Goal: Transaction & Acquisition: Purchase product/service

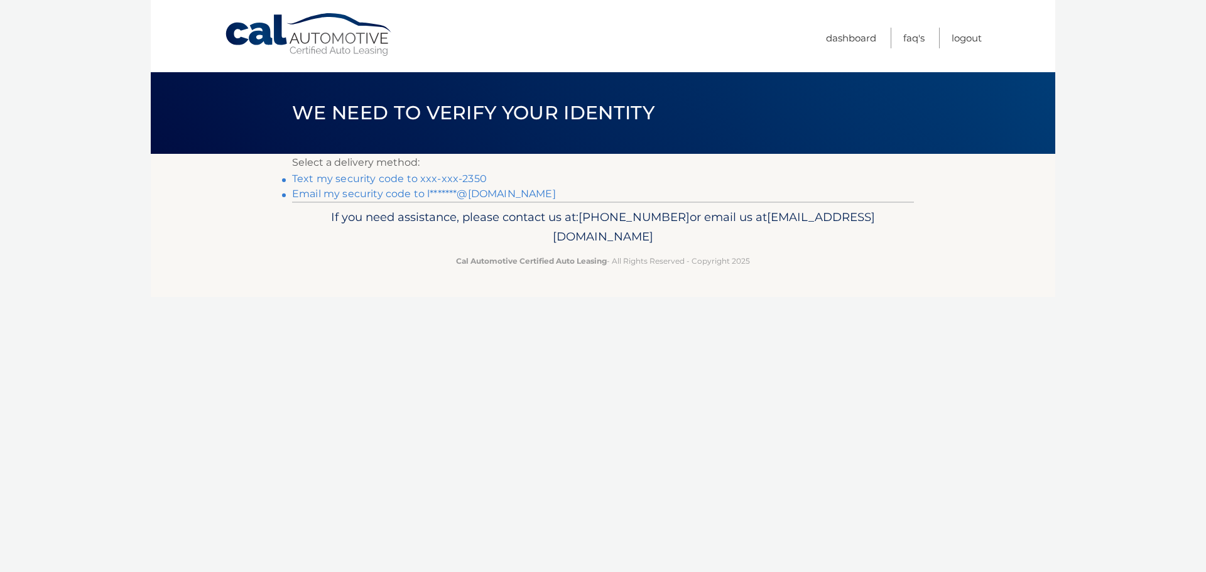
click at [384, 180] on link "Text my security code to xxx-xxx-2350" at bounding box center [389, 179] width 195 height 12
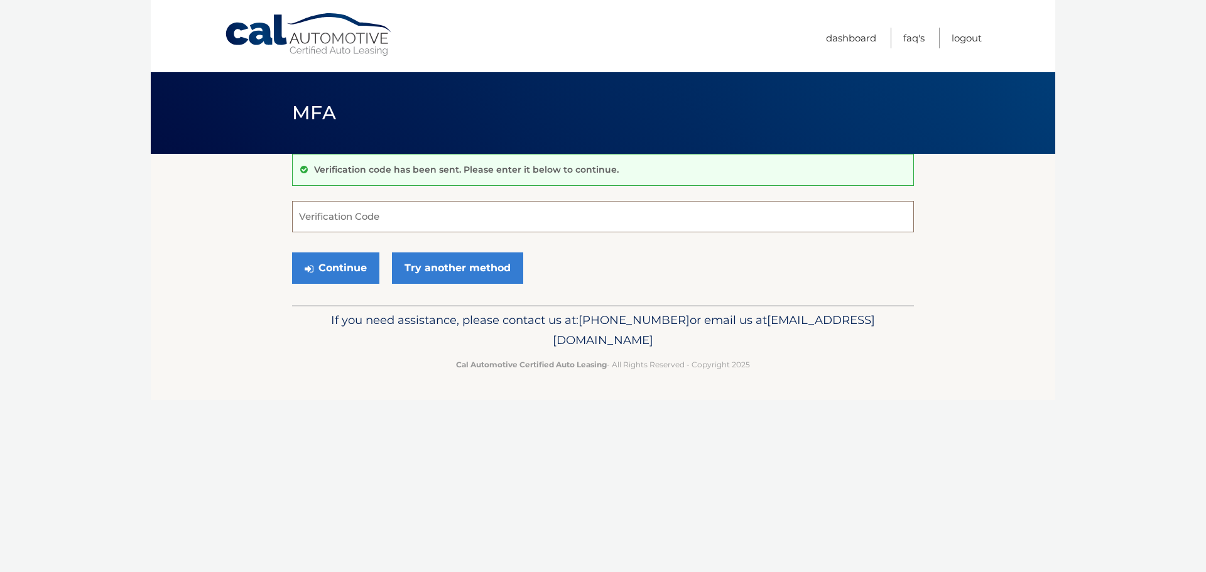
click at [440, 217] on input "Verification Code" at bounding box center [603, 216] width 622 height 31
type input "977916"
drag, startPoint x: 352, startPoint y: 259, endPoint x: 345, endPoint y: 253, distance: 9.3
click at [351, 259] on button "Continue" at bounding box center [335, 268] width 87 height 31
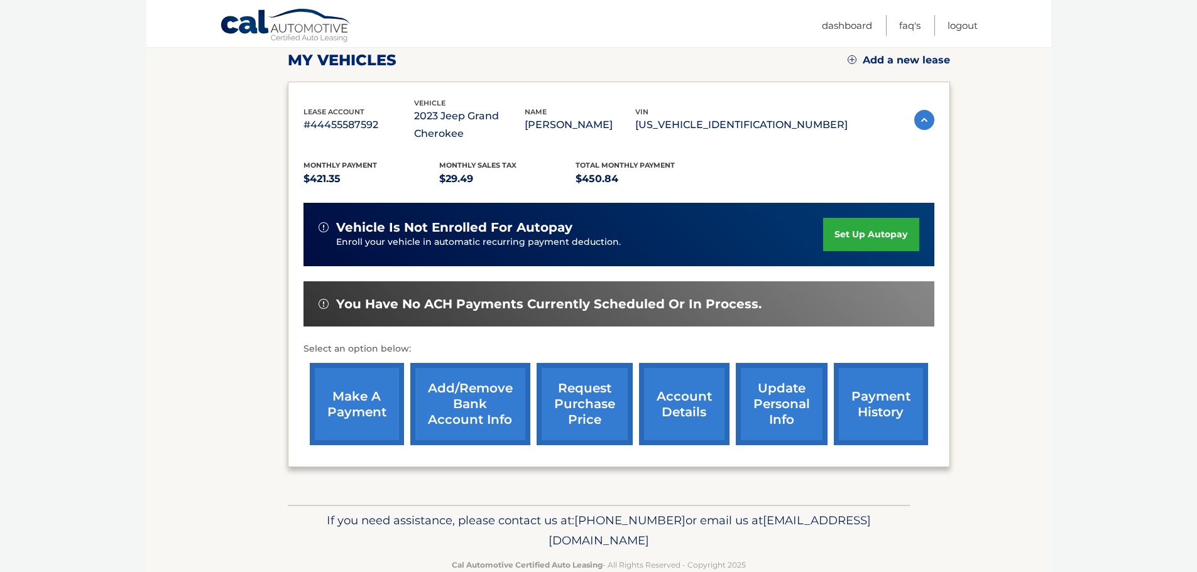
scroll to position [188, 0]
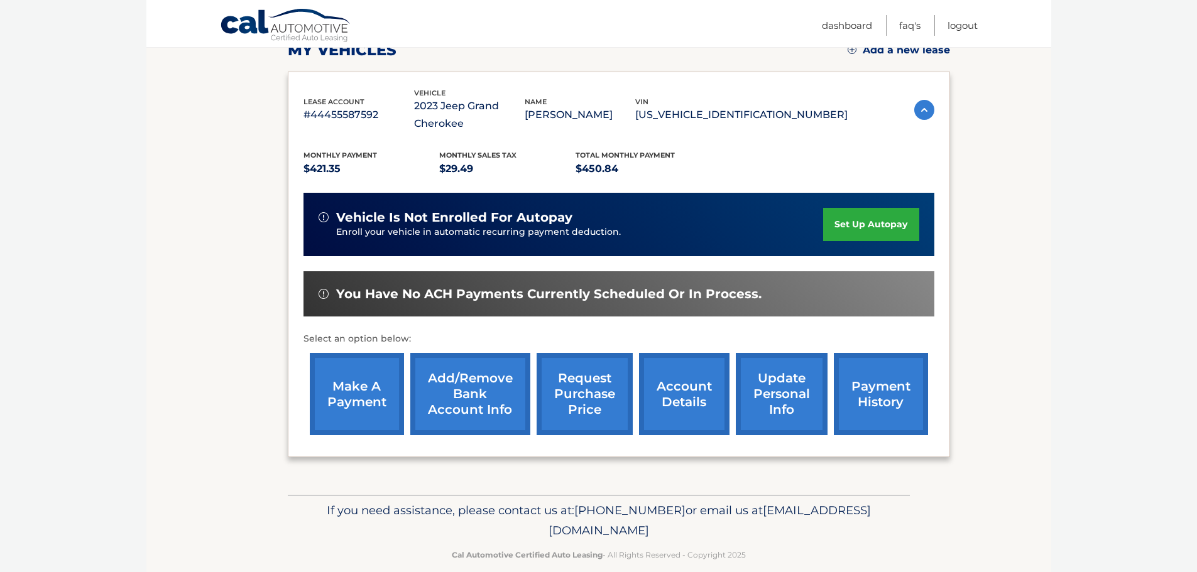
click at [352, 393] on link "make a payment" at bounding box center [357, 394] width 94 height 82
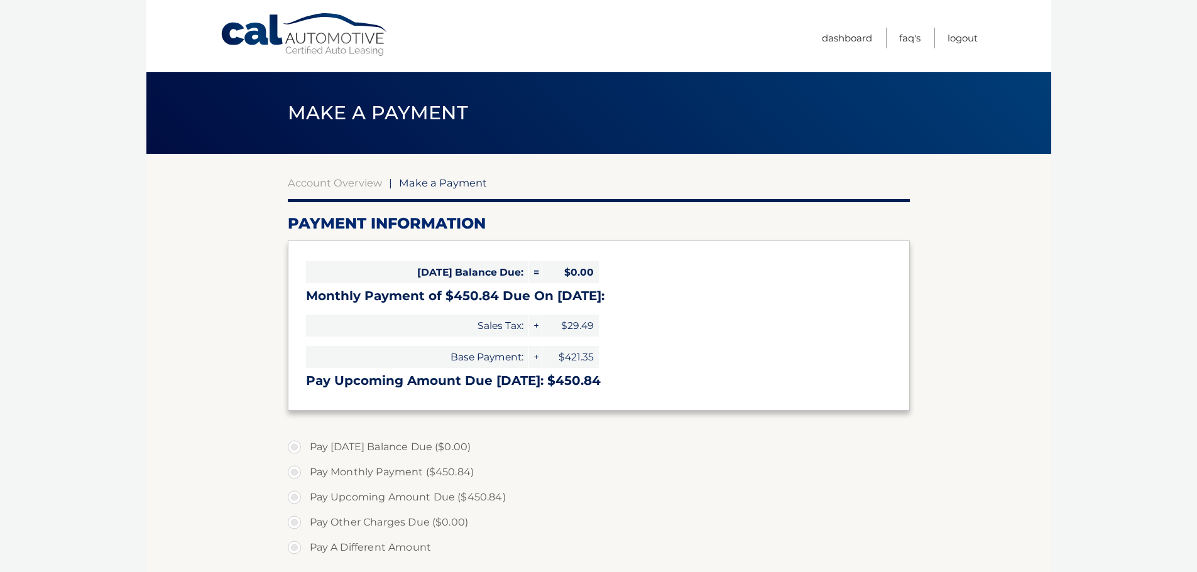
select select "MGRmYjFjZTEtNzlmOS00MTVhLWEyNDctZmNkODA5NDkzZTlk"
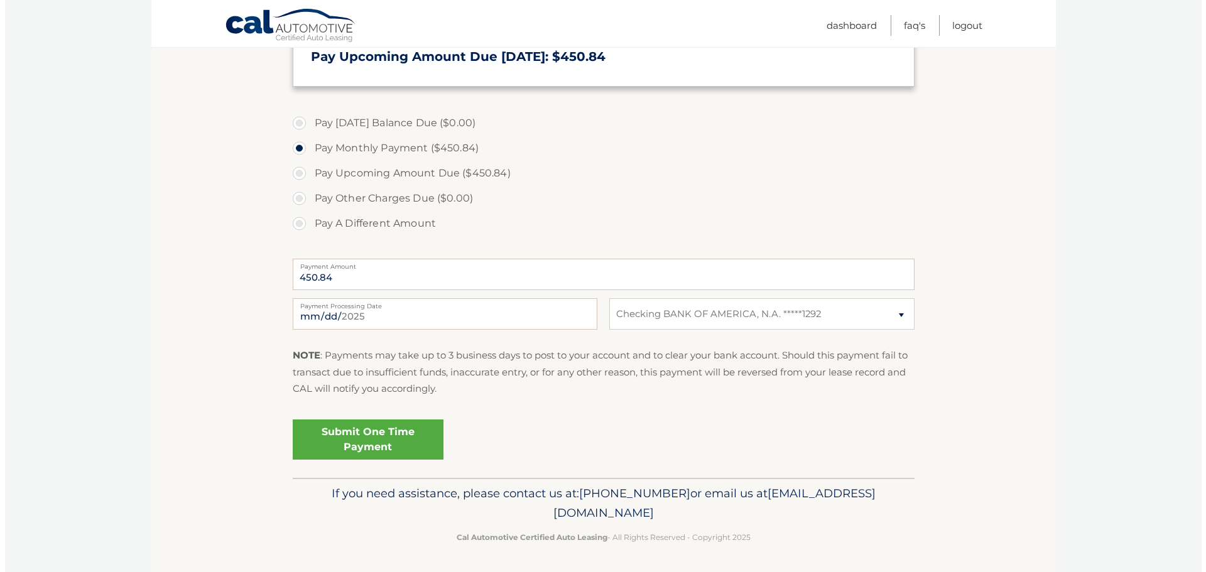
scroll to position [325, 0]
click at [352, 440] on link "Submit One Time Payment" at bounding box center [363, 438] width 151 height 40
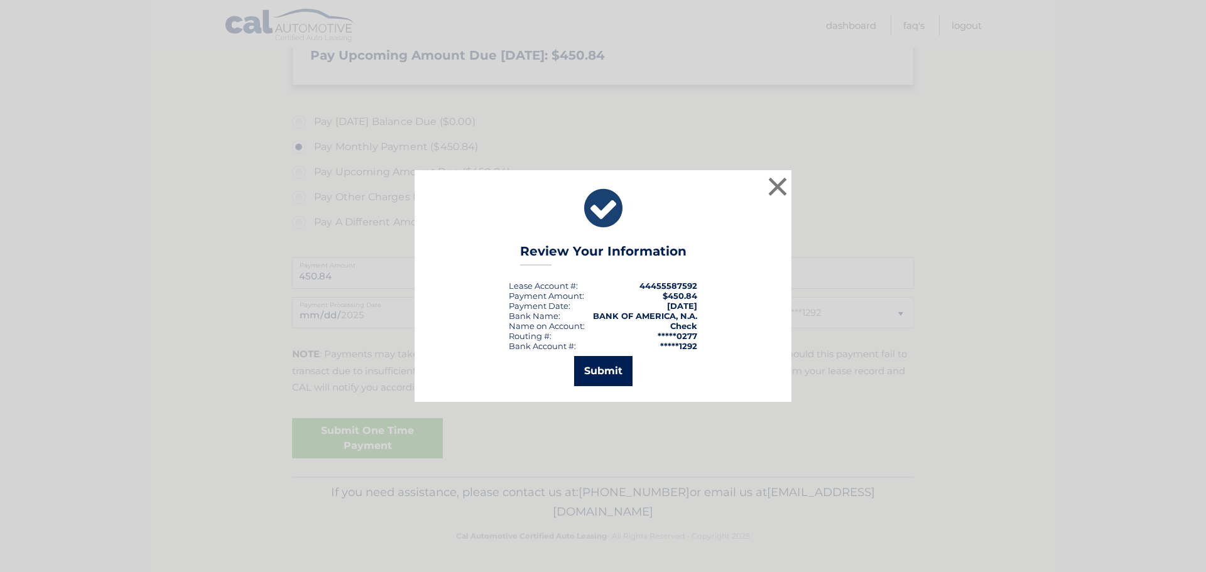
click at [585, 377] on button "Submit" at bounding box center [603, 371] width 58 height 30
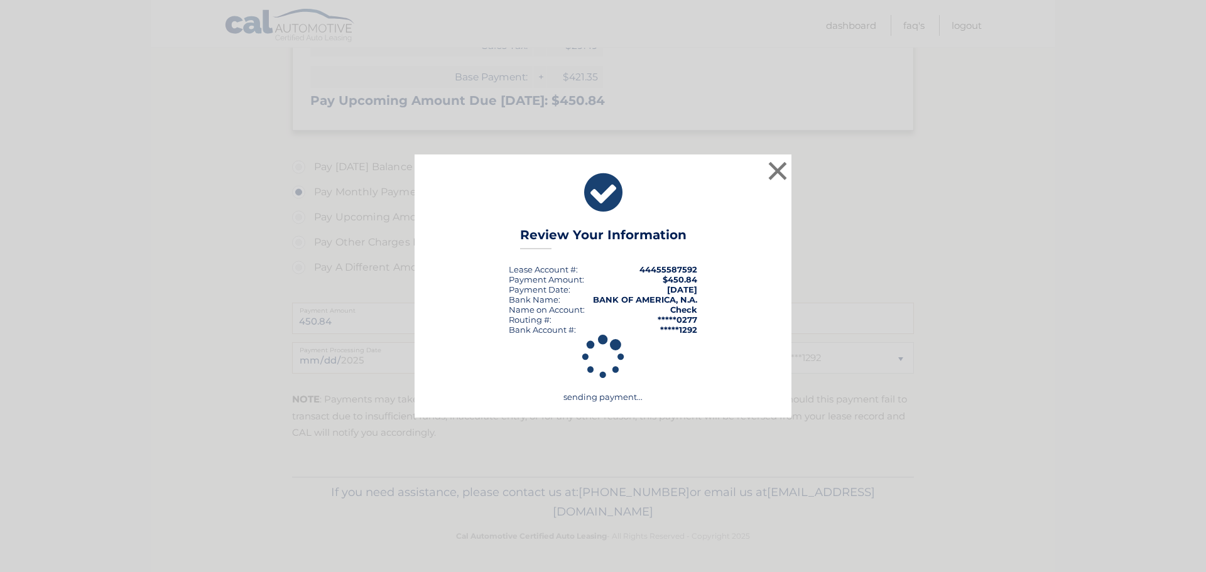
scroll to position [280, 0]
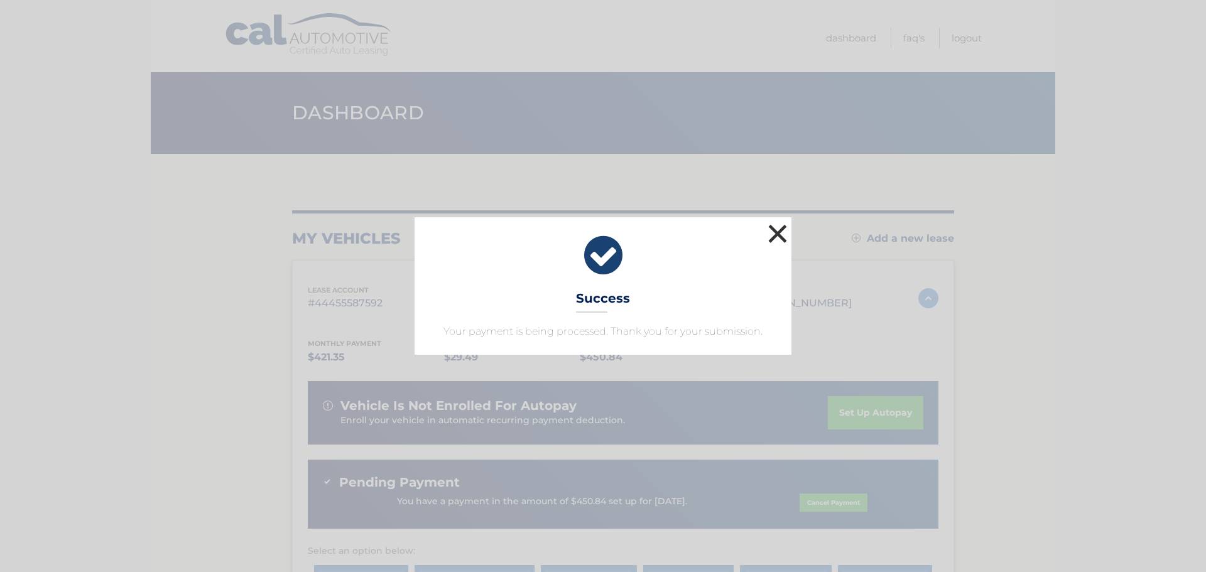
click at [774, 235] on button "×" at bounding box center [777, 233] width 25 height 25
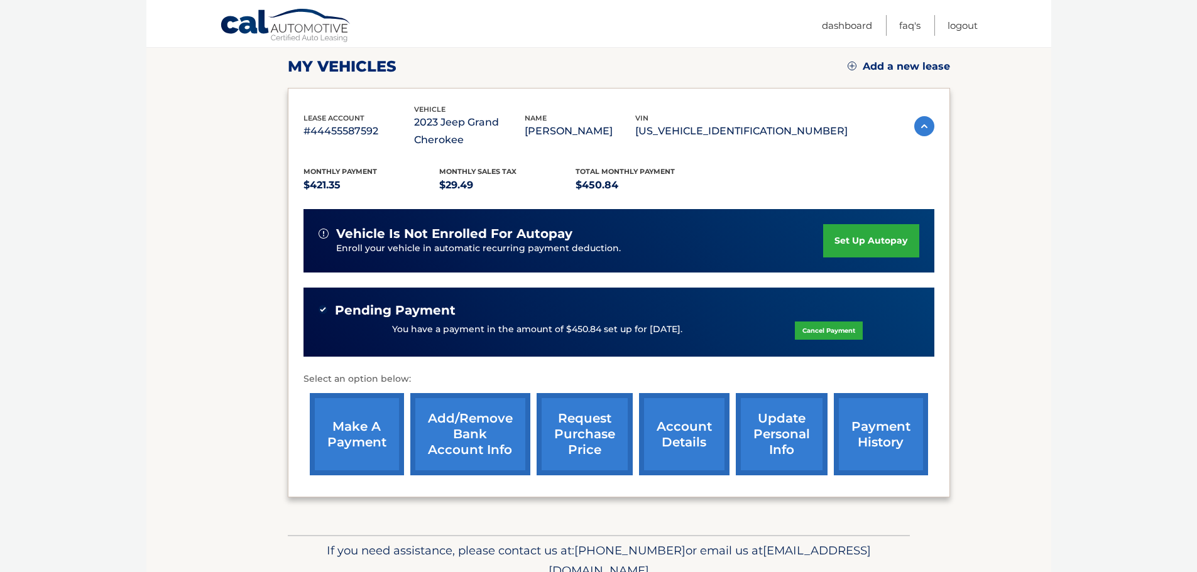
scroll to position [188, 0]
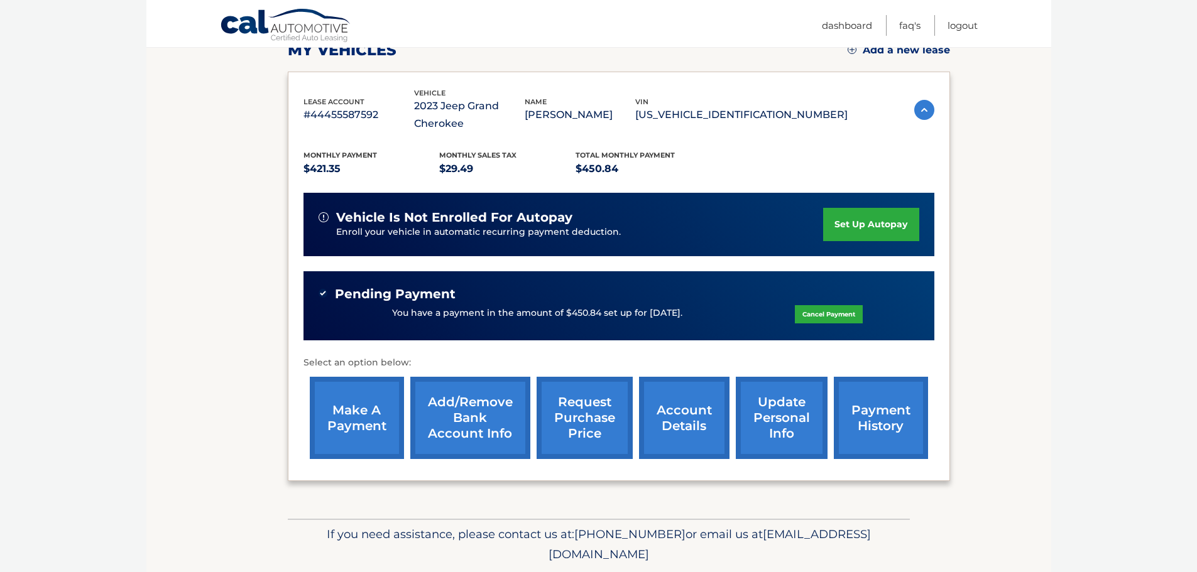
click at [699, 399] on link "account details" at bounding box center [684, 418] width 90 height 82
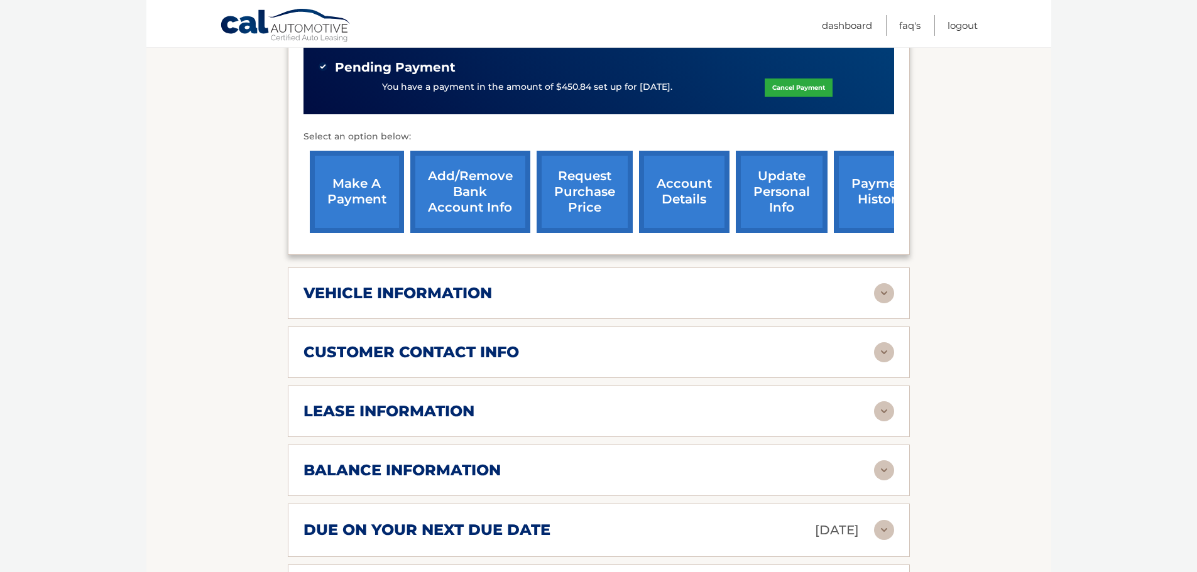
scroll to position [440, 0]
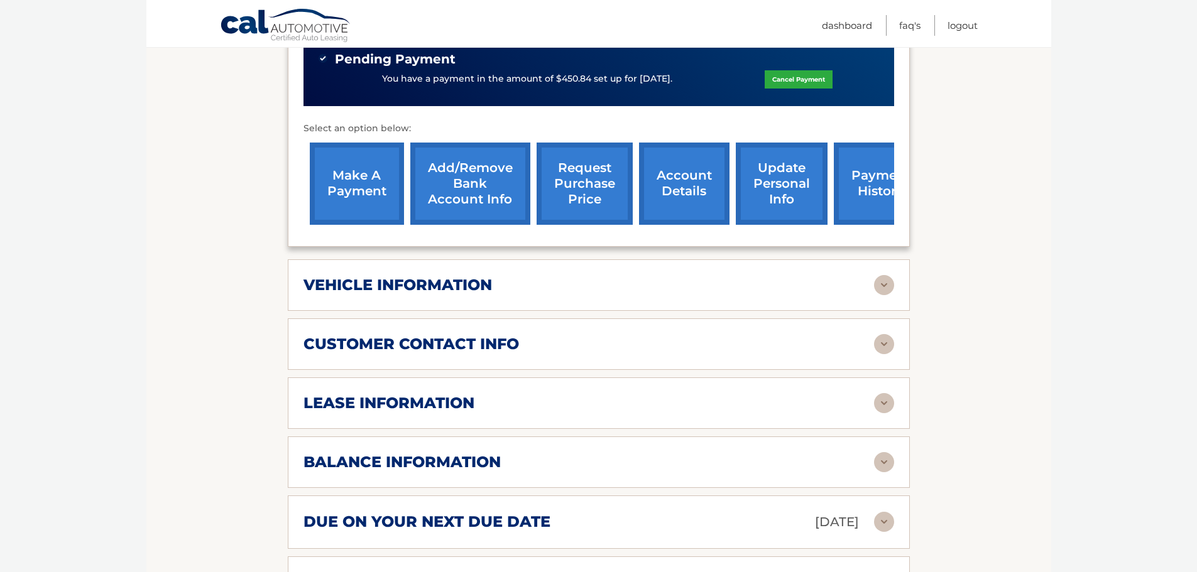
click at [630, 294] on div "vehicle information" at bounding box center [588, 285] width 570 height 19
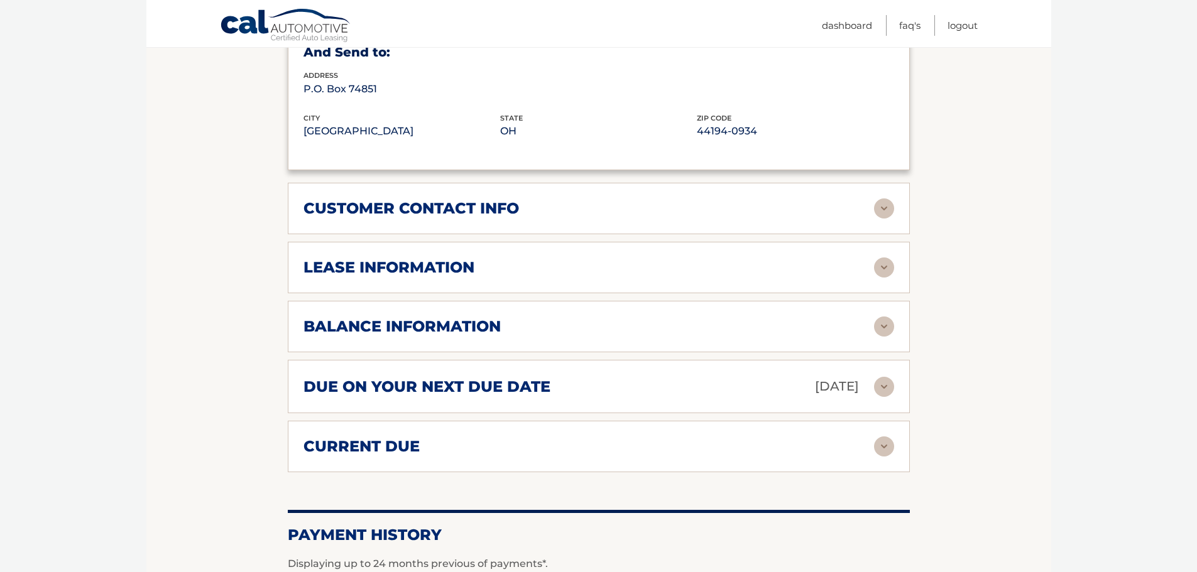
scroll to position [879, 0]
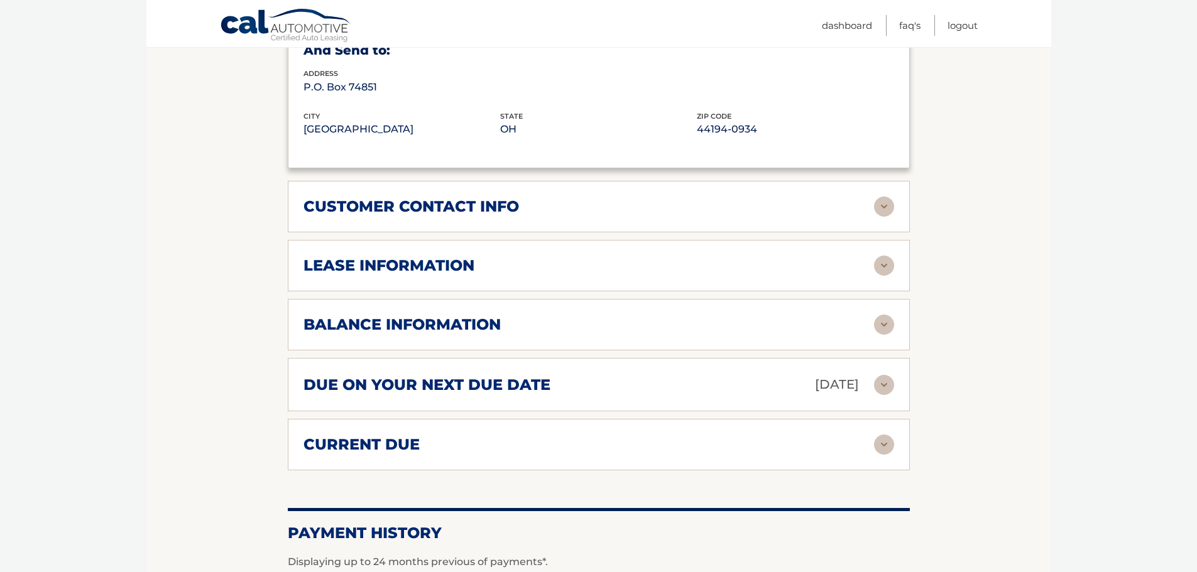
click at [566, 319] on div "balance information" at bounding box center [588, 324] width 570 height 19
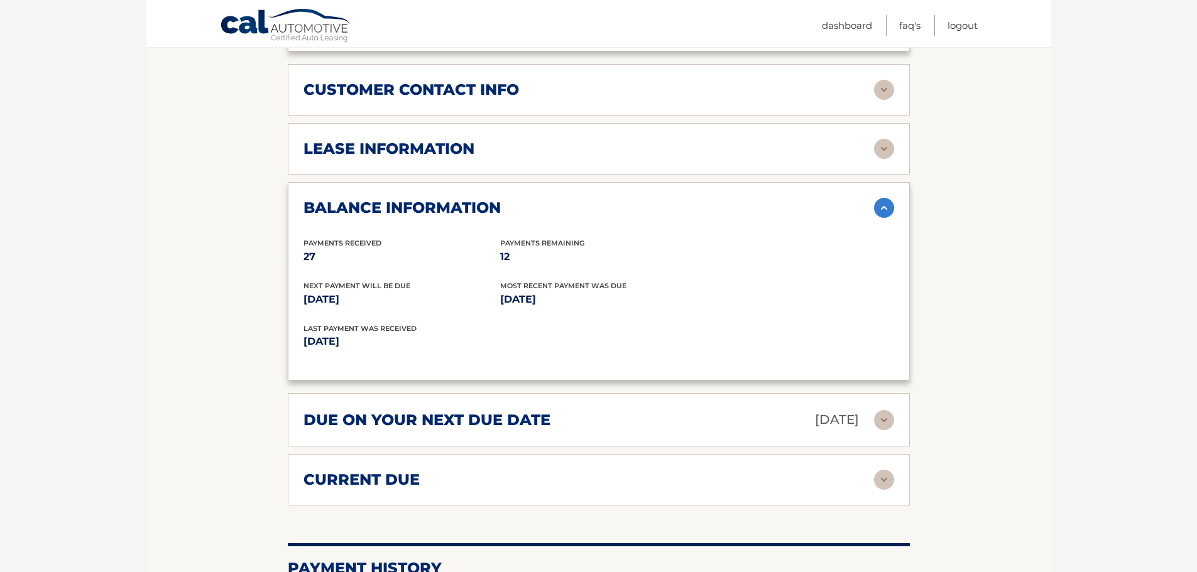
scroll to position [1005, 0]
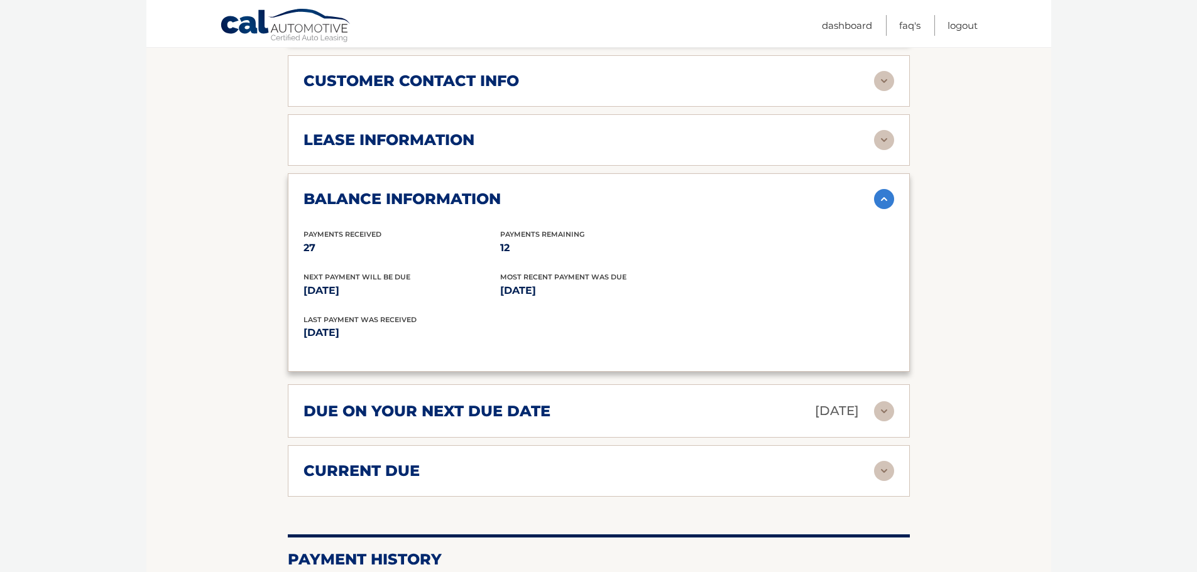
click at [597, 475] on div "current due" at bounding box center [588, 471] width 570 height 19
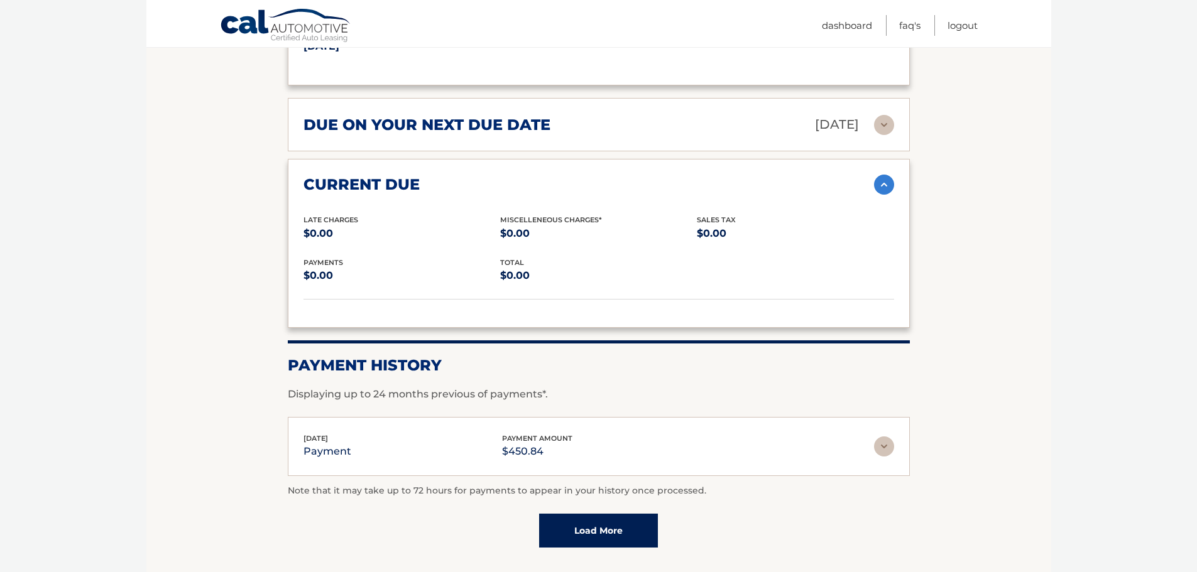
scroll to position [1319, 0]
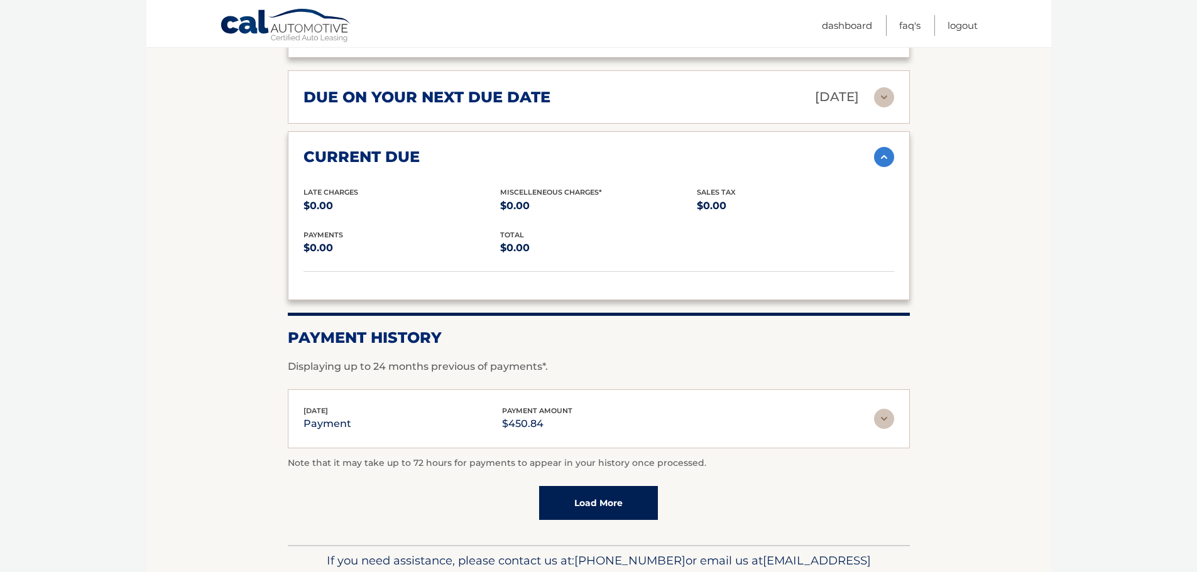
click at [606, 498] on link "Load More" at bounding box center [598, 503] width 119 height 34
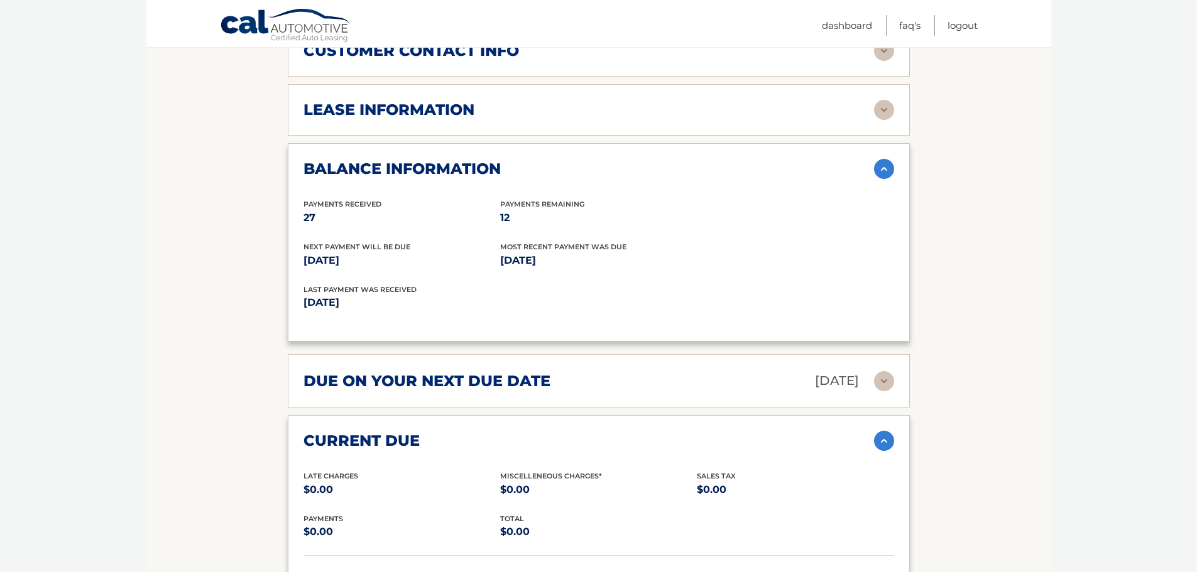
scroll to position [817, 0]
